Goal: Information Seeking & Learning: Learn about a topic

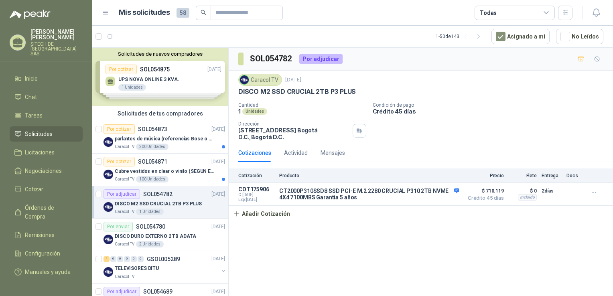
click at [350, 247] on div "SOL054782 Por adjudicar Caracol TV 3 sept, 2025 DISCO M2 SSD CRUCIAL 2TB P3 PLU…" at bounding box center [421, 173] width 384 height 251
click at [157, 144] on div "200 Unidades" at bounding box center [152, 147] width 32 height 6
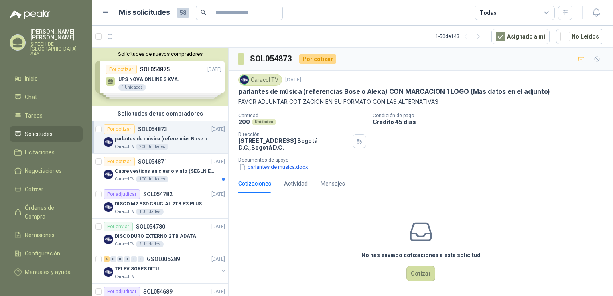
click at [402, 92] on p "parlantes de música (referencias Bose o Alexa) CON MARCACION 1 LOGO (Mas datos …" at bounding box center [394, 91] width 312 height 8
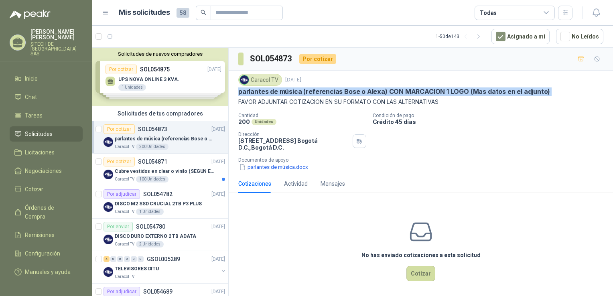
click at [402, 92] on p "parlantes de música (referencias Bose o Alexa) CON MARCACION 1 LOGO (Mas datos …" at bounding box center [394, 91] width 312 height 8
